Goal: Information Seeking & Learning: Find specific fact

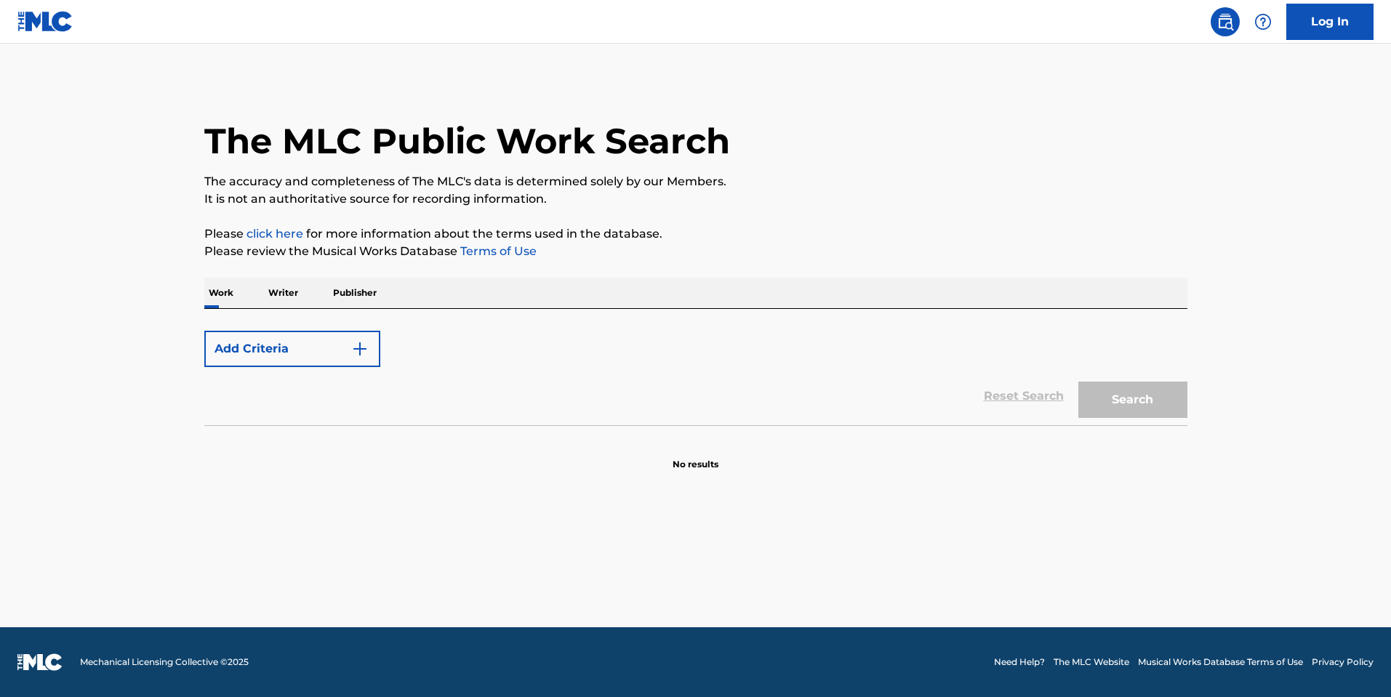
click at [287, 521] on main "The MLC Public Work Search The accuracy and completeness of The MLC's data is d…" at bounding box center [695, 336] width 1391 height 584
click at [276, 364] on button "Add Criteria" at bounding box center [292, 349] width 176 height 36
click at [266, 365] on button "Add Criteria" at bounding box center [292, 349] width 176 height 36
click at [1217, 35] on div "Log In" at bounding box center [1288, 22] width 172 height 36
click at [1221, 29] on img at bounding box center [1225, 21] width 17 height 17
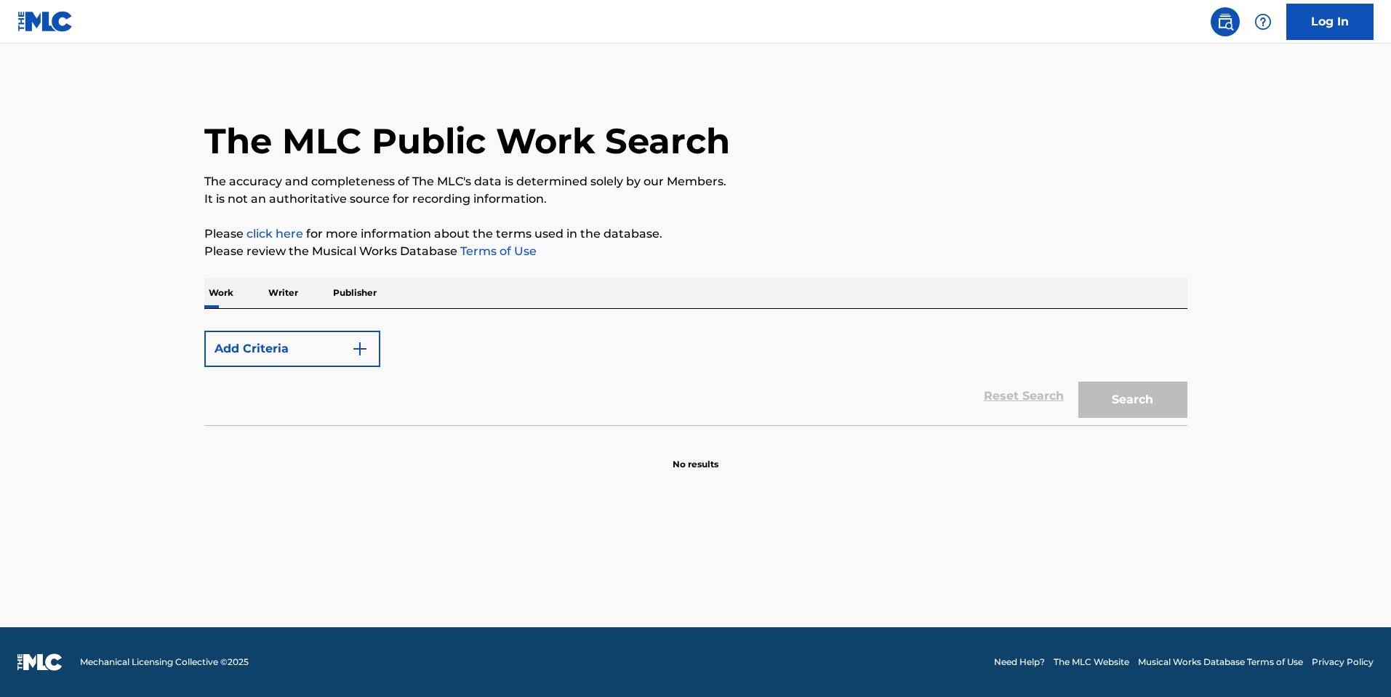
click at [20, 13] on img at bounding box center [45, 21] width 56 height 21
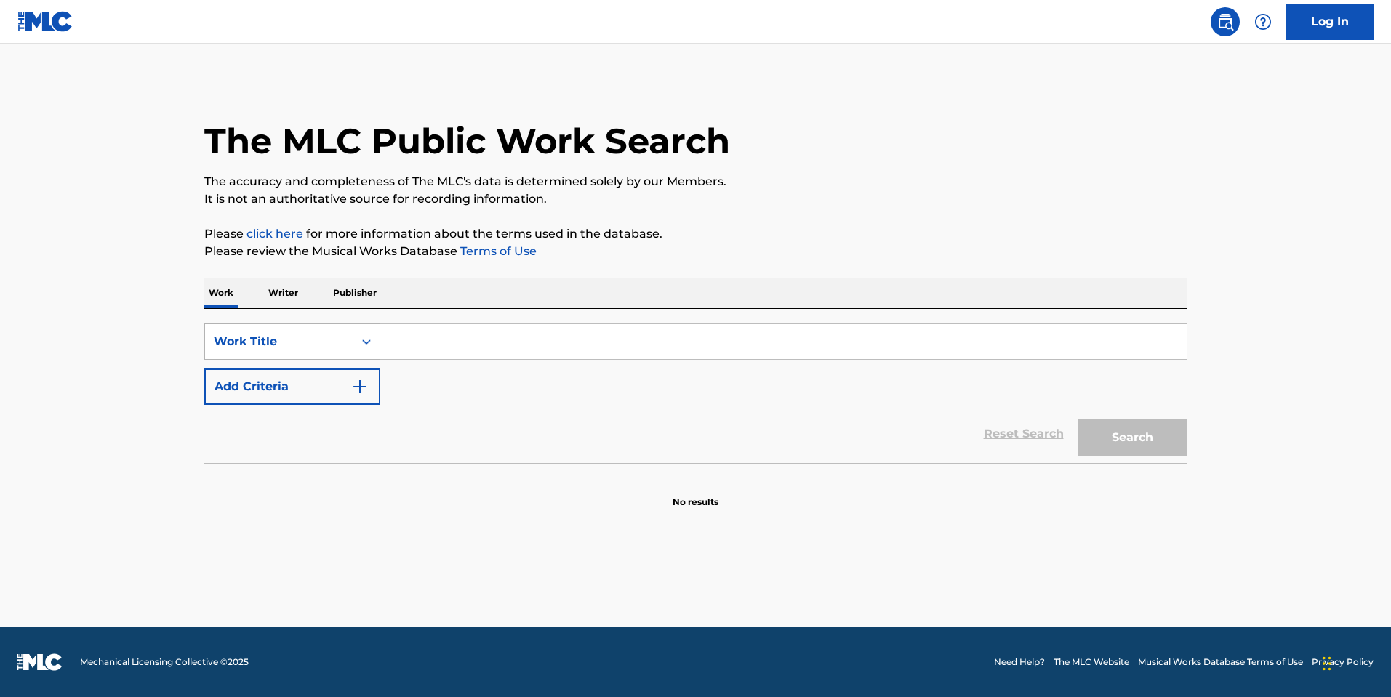
click at [340, 329] on div "Work Title" at bounding box center [279, 342] width 148 height 28
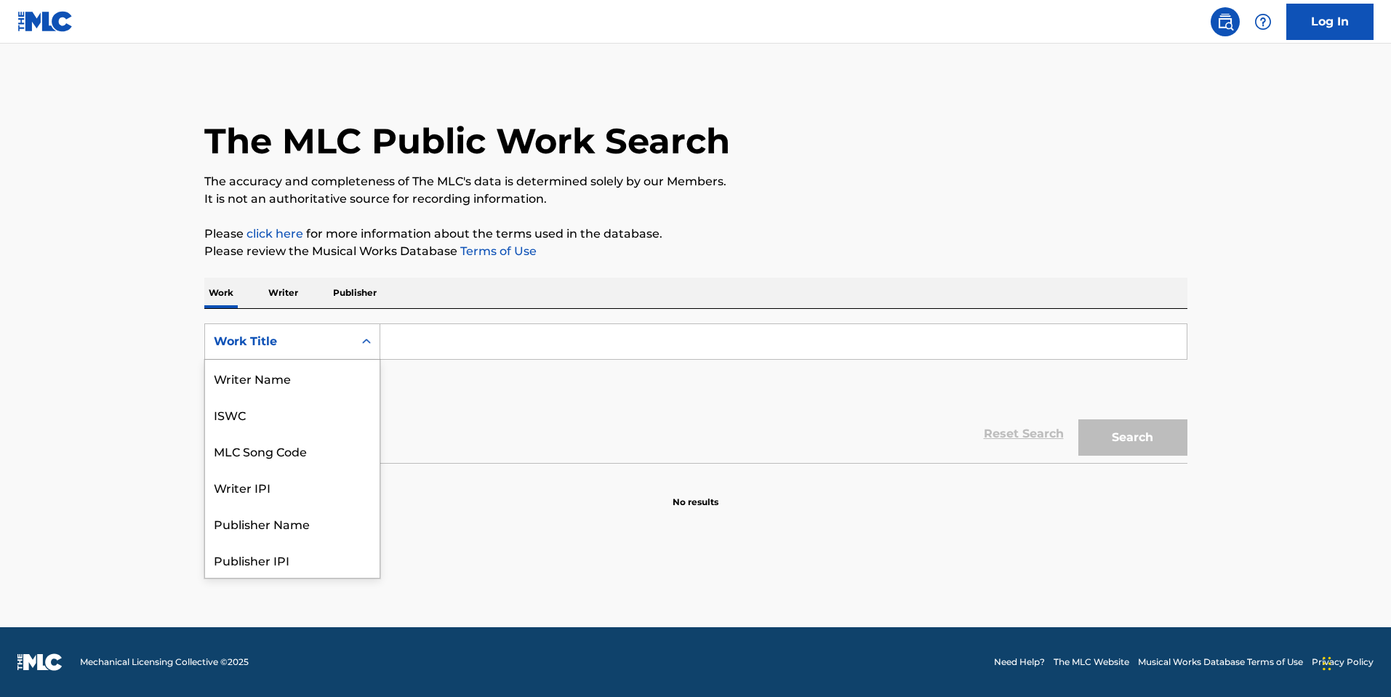
scroll to position [73, 0]
click at [343, 373] on div "MLC Song Code" at bounding box center [292, 378] width 175 height 36
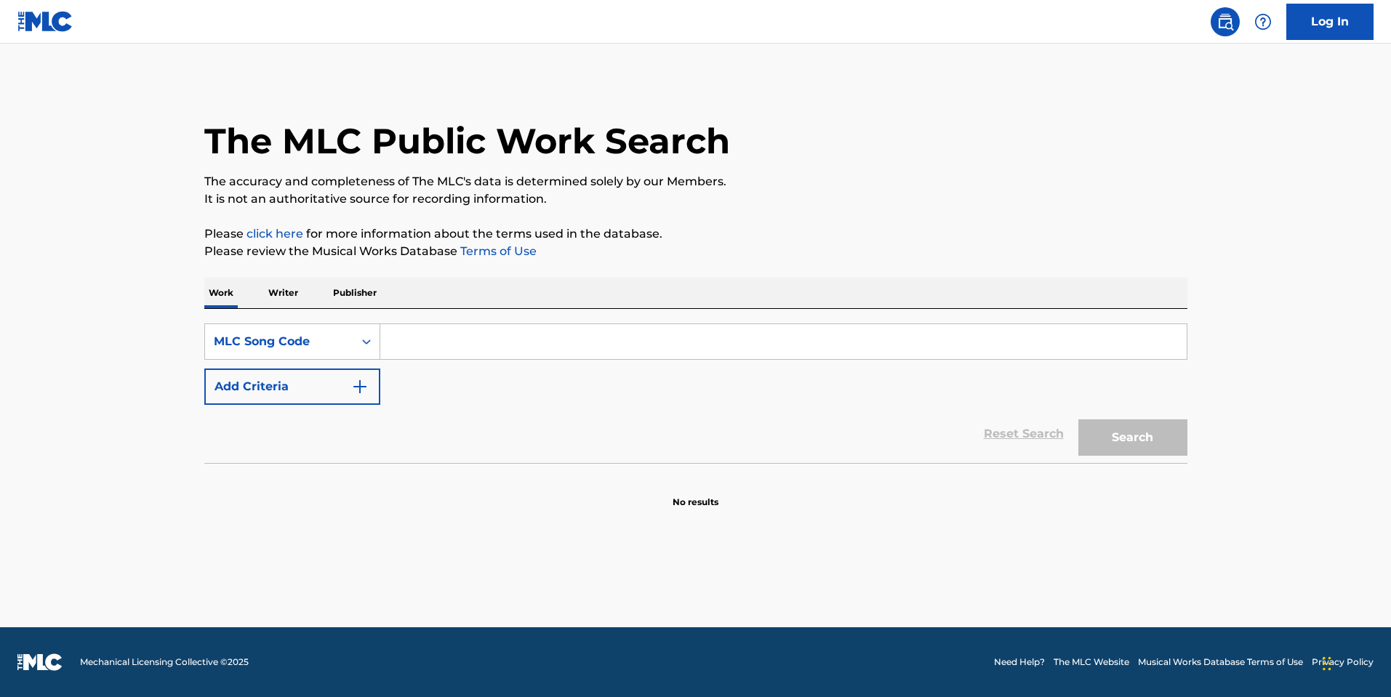
click at [434, 332] on input "Search Form" at bounding box center [783, 341] width 807 height 35
type input "L03683"
click at [1119, 439] on button "Search" at bounding box center [1132, 438] width 109 height 36
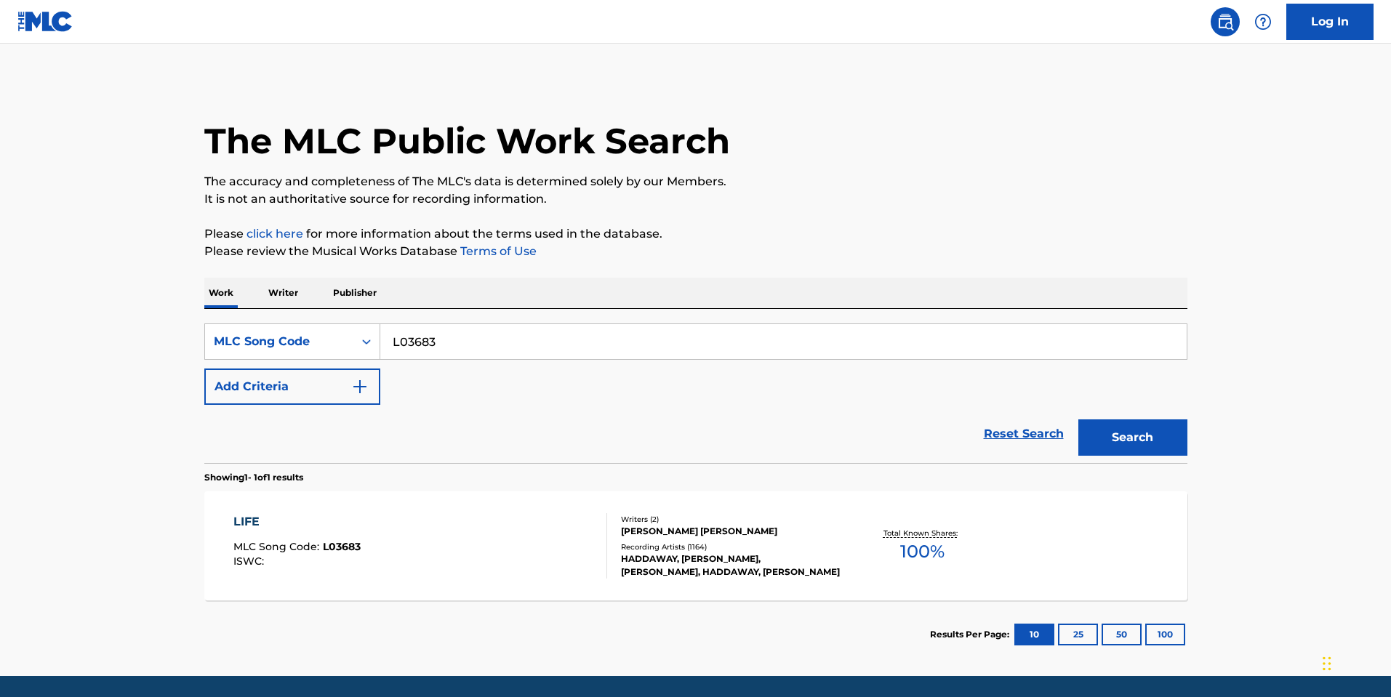
click at [581, 529] on div "LIFE MLC Song Code : L03683 ISWC :" at bounding box center [420, 545] width 374 height 65
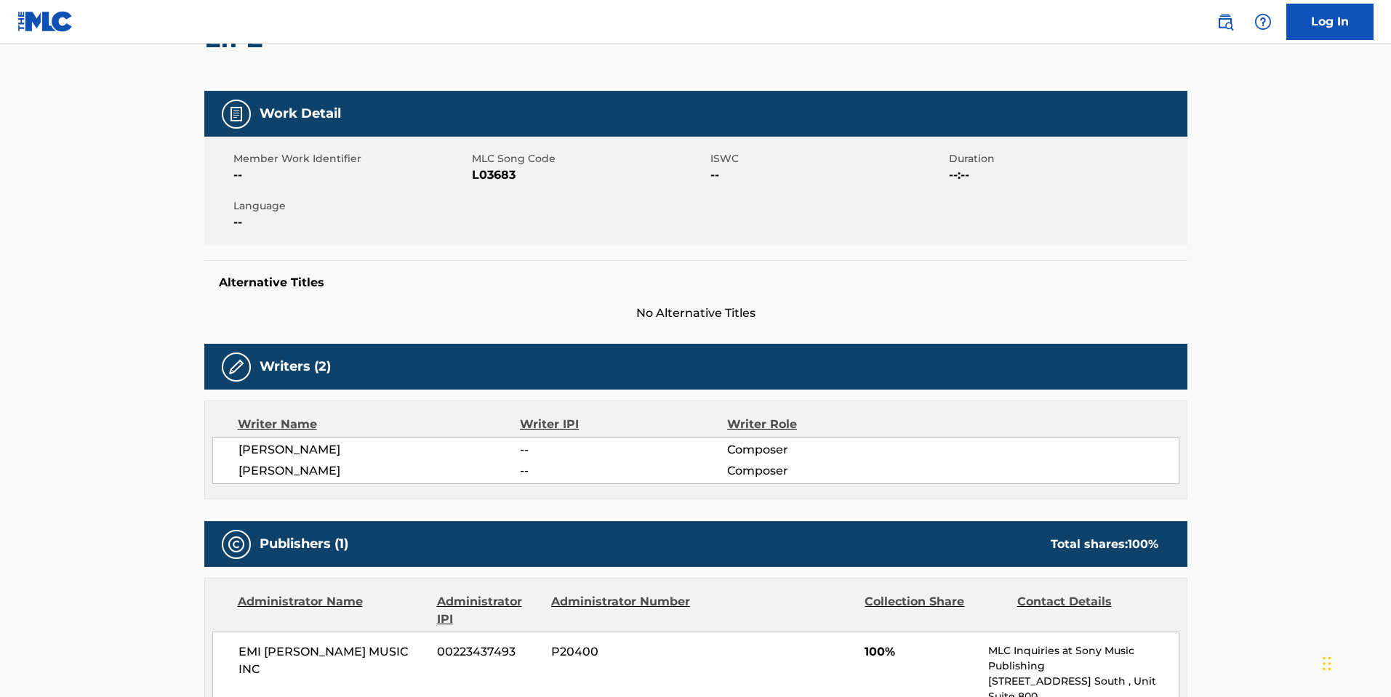
scroll to position [145, 0]
